Goal: Task Accomplishment & Management: Complete application form

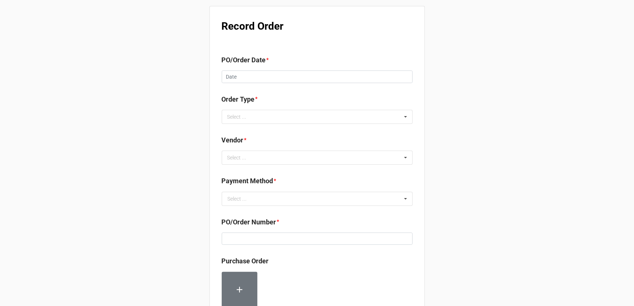
click at [288, 70] on div "PO/Order Date *" at bounding box center [317, 63] width 191 height 16
click at [278, 76] on input "text" at bounding box center [317, 77] width 191 height 13
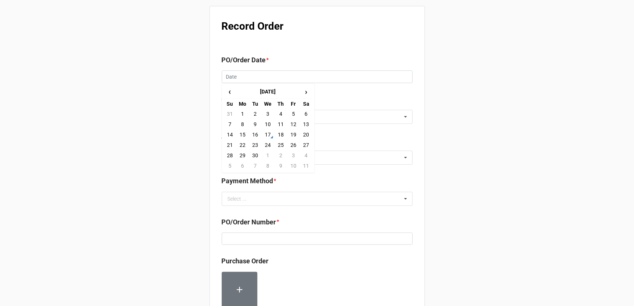
click at [269, 134] on td "17" at bounding box center [267, 135] width 13 height 10
type input "[DATE]"
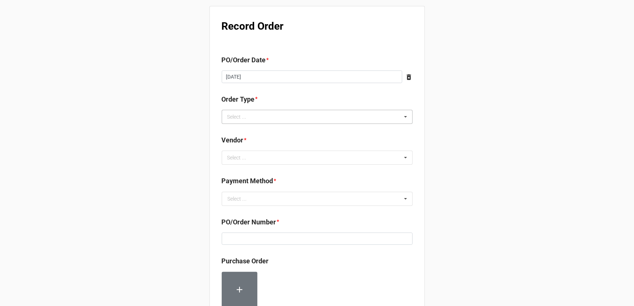
click at [282, 120] on div "Select ... Inventory Replenishment Item Requested Associated with a Specific Job" at bounding box center [317, 117] width 191 height 14
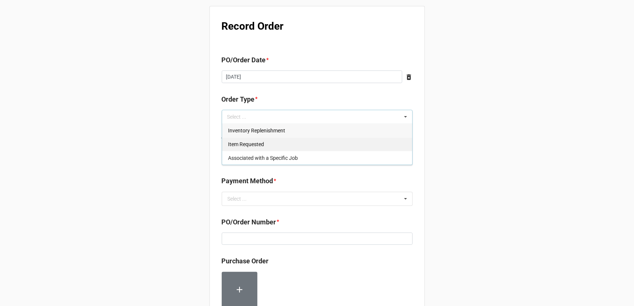
click at [283, 128] on span "Inventory Replenishment" at bounding box center [256, 131] width 57 height 6
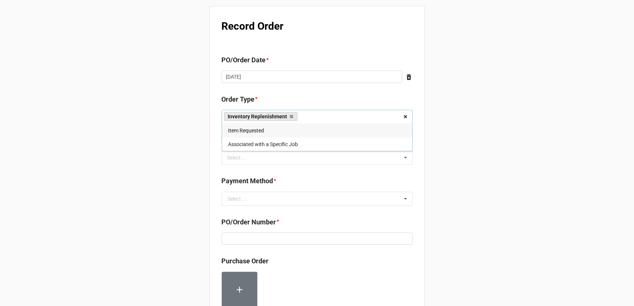
click at [461, 146] on div "Record Order PO/Order Date * [DATE] ‹ [DATE] › Su Mo Tu We Th Fr Sa 31 1 2 3 4 …" at bounding box center [317, 285] width 634 height 570
click at [385, 157] on div "Select ... No results found." at bounding box center [317, 158] width 191 height 14
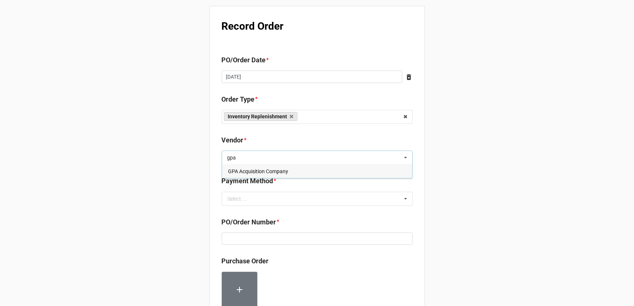
type input "gpa"
click at [309, 170] on div "GPA Acquisition Company" at bounding box center [317, 171] width 190 height 14
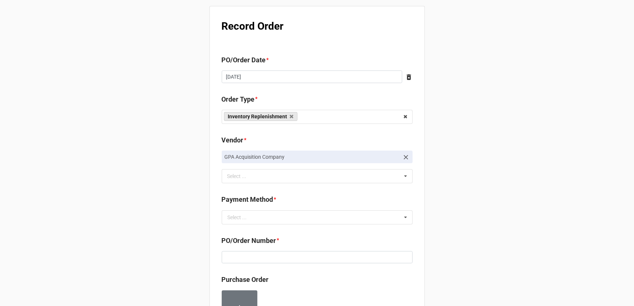
click at [426, 167] on div "Record Order PO/Order Date * [DATE] ‹ [DATE] › Su Mo Tu We Th Fr Sa 31 1 2 3 4 …" at bounding box center [317, 294] width 634 height 588
click at [322, 216] on input "text" at bounding box center [317, 217] width 190 height 13
click at [311, 230] on div "Terms/Invoiced" at bounding box center [317, 231] width 190 height 14
click at [446, 227] on div "Record Order PO/Order Date * [DATE] ‹ [DATE] › Su Mo Tu We Th Fr Sa 31 1 2 3 4 …" at bounding box center [317, 294] width 634 height 588
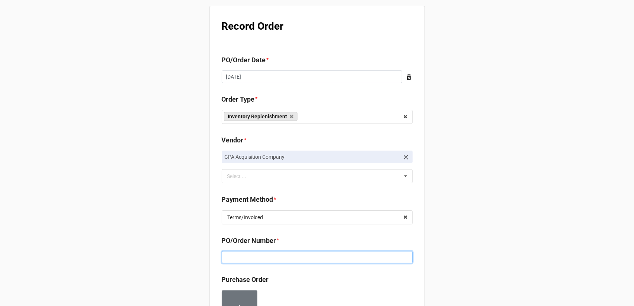
click at [311, 258] on input at bounding box center [317, 257] width 191 height 13
paste input "160203"
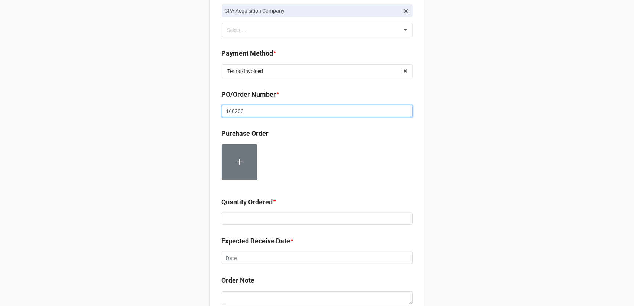
scroll to position [149, 0]
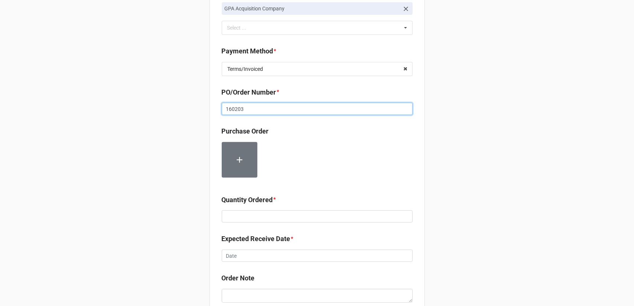
type input "160203"
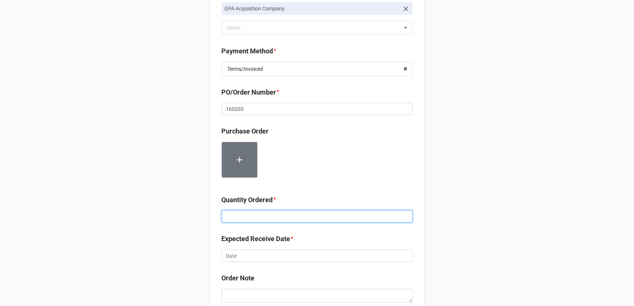
click at [282, 216] on input at bounding box center [317, 217] width 191 height 13
type input "4000"
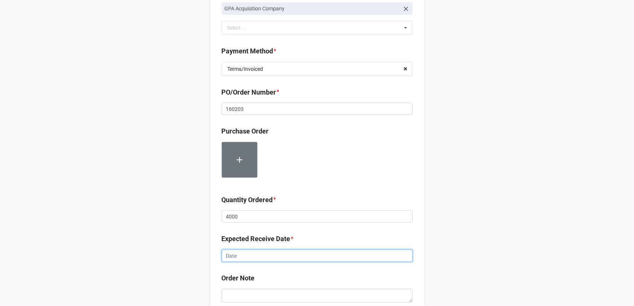
click at [299, 251] on input "text" at bounding box center [317, 256] width 191 height 13
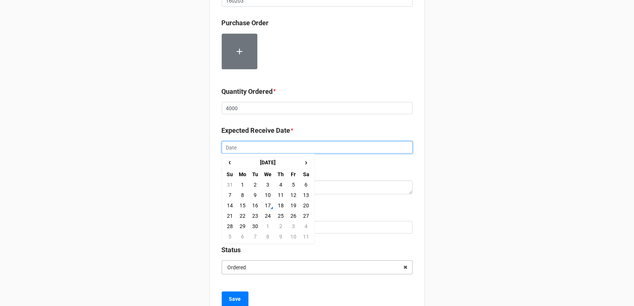
scroll to position [260, 0]
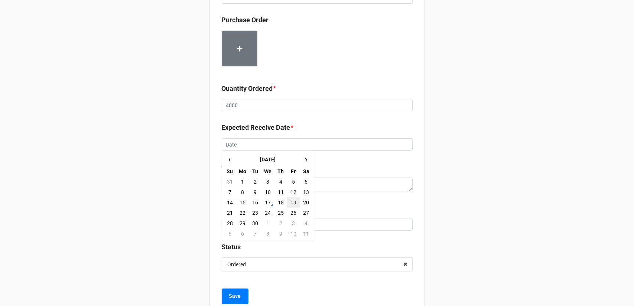
click at [295, 203] on td "19" at bounding box center [293, 203] width 13 height 10
type input "[DATE]"
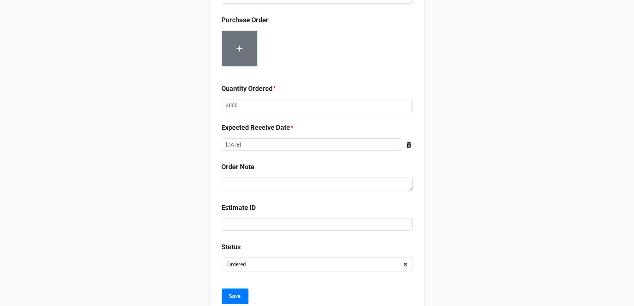
click at [521, 214] on div "Record Order PO/Order Date * [DATE] ‹ [DATE] › Su Mo Tu We Th Fr Sa 31 1 2 3 4 …" at bounding box center [317, 34] width 634 height 588
click at [234, 301] on button "Save" at bounding box center [235, 297] width 27 height 16
